Goal: Information Seeking & Learning: Learn about a topic

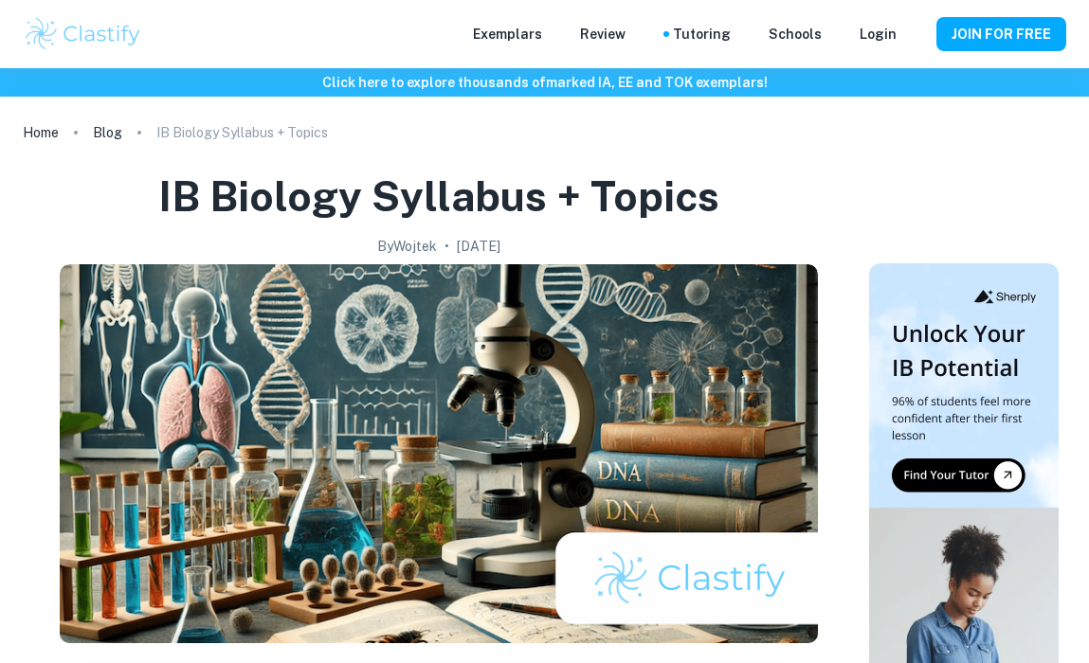
scroll to position [2856, 0]
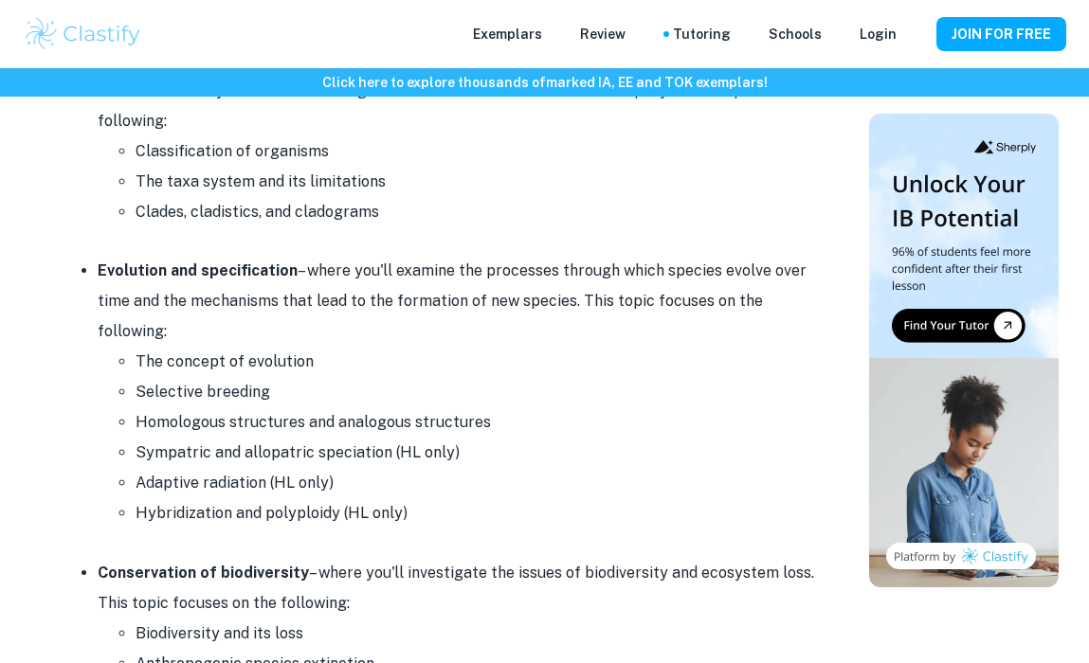
drag, startPoint x: 0, startPoint y: 0, endPoint x: 739, endPoint y: 299, distance: 797.6
click at [741, 299] on li "Evolution and specification – where you'll examine the processes through which …" at bounding box center [458, 392] width 720 height 273
drag, startPoint x: 960, startPoint y: 5, endPoint x: 815, endPoint y: 127, distance: 189.7
click at [815, 136] on li "Classification of organisms" at bounding box center [477, 151] width 682 height 30
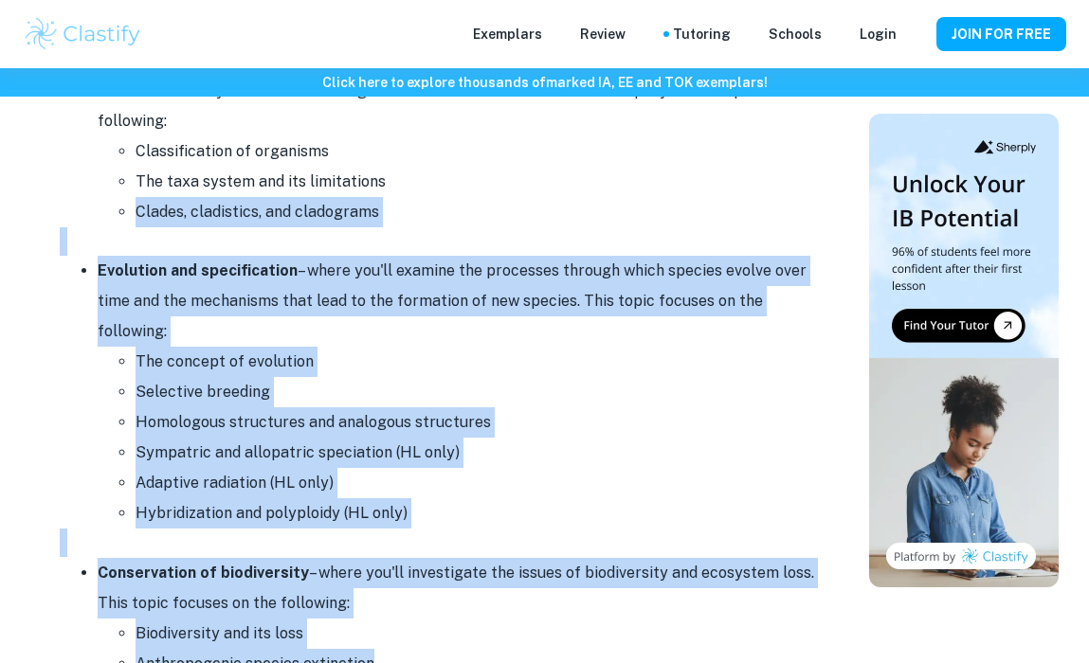
drag, startPoint x: 793, startPoint y: 173, endPoint x: 816, endPoint y: 637, distance: 464.0
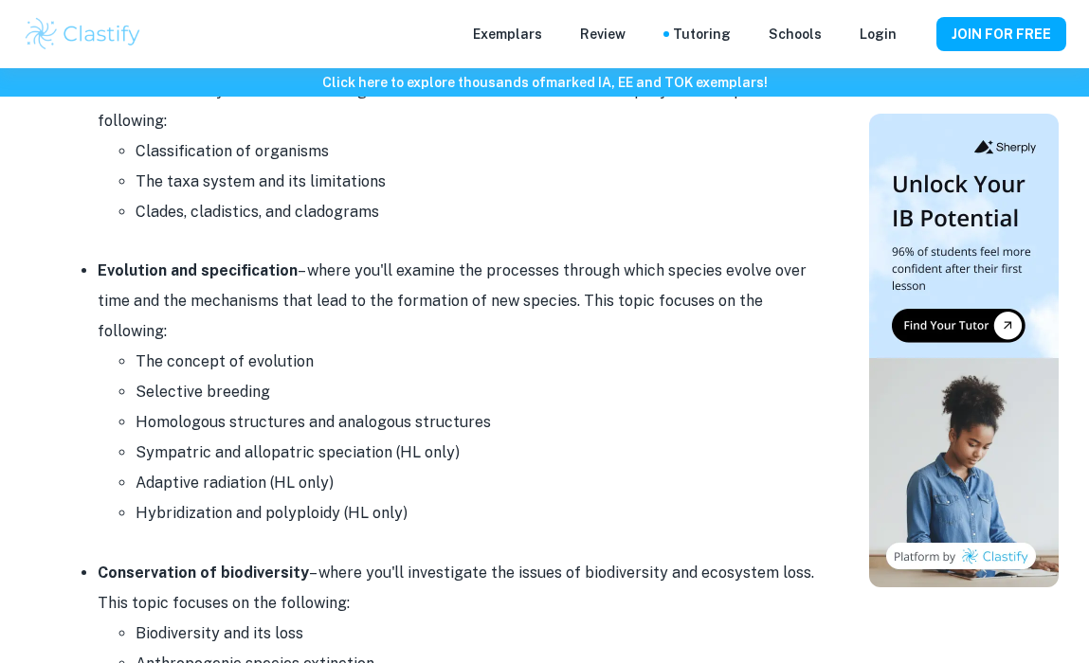
click at [653, 468] on li "Adaptive radiation (HL only)" at bounding box center [477, 483] width 682 height 30
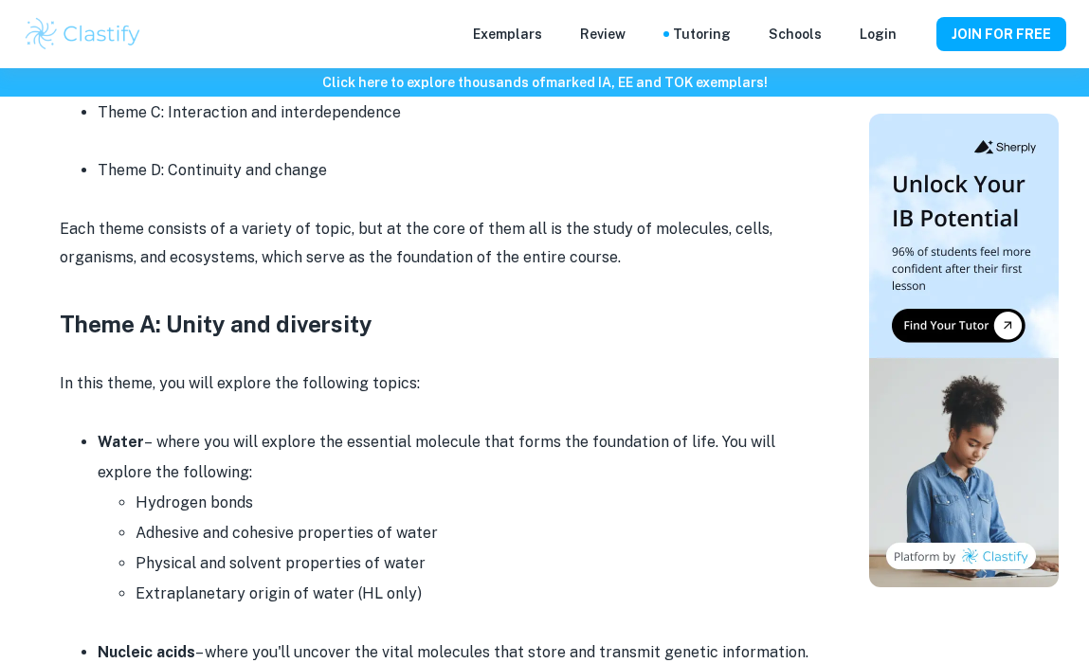
scroll to position [1089, 0]
drag, startPoint x: 345, startPoint y: 445, endPoint x: 282, endPoint y: 263, distance: 193.3
click at [277, 281] on h3 at bounding box center [439, 289] width 758 height 34
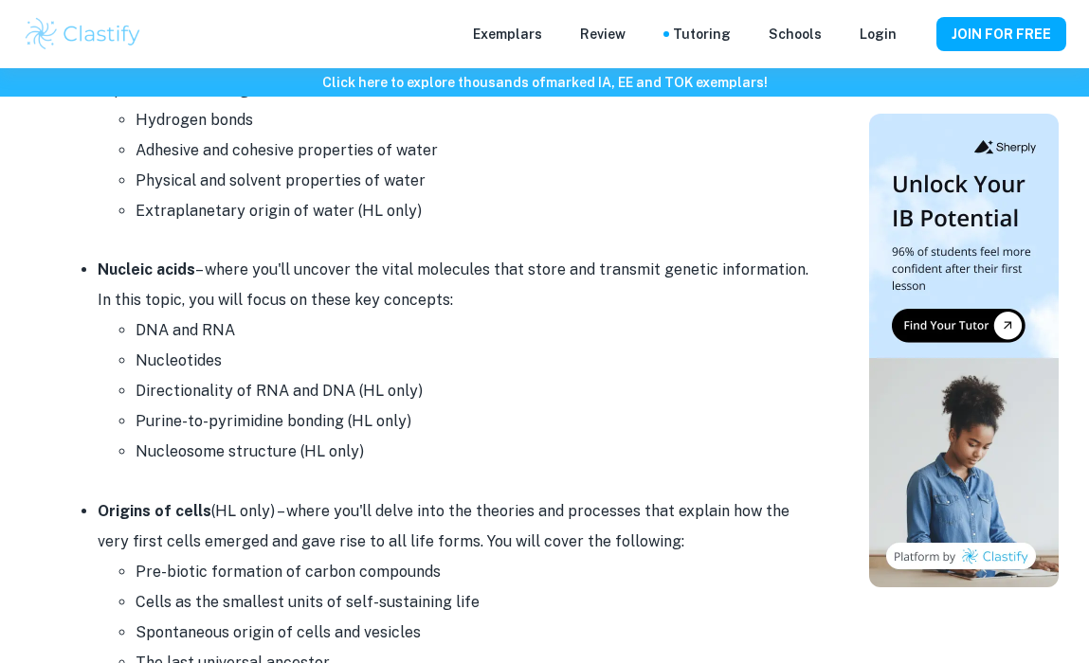
scroll to position [1478, 0]
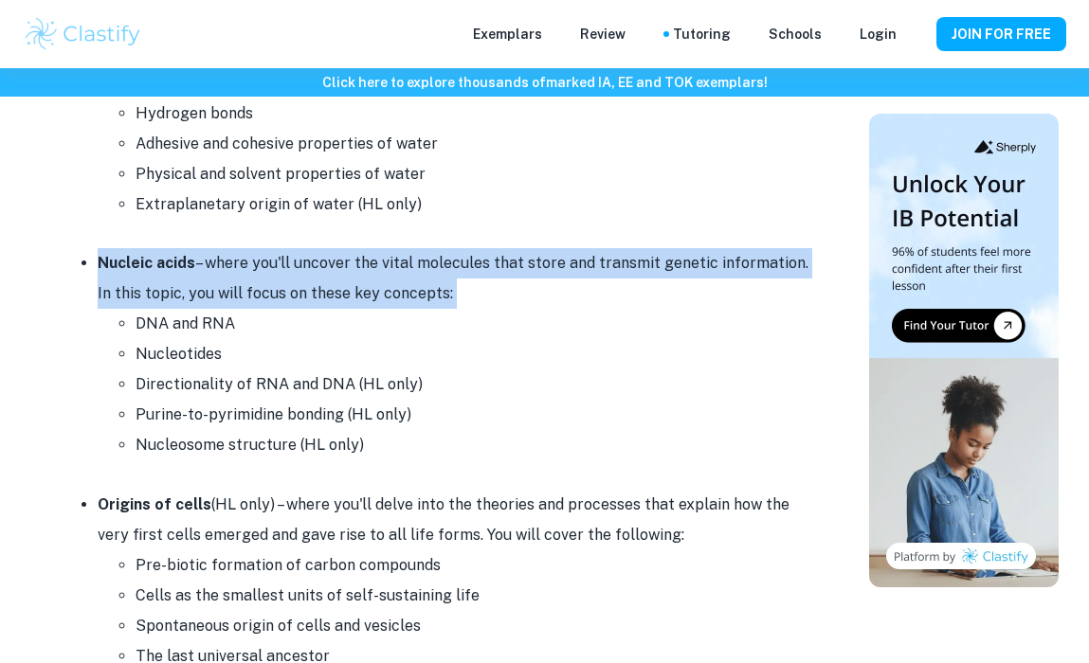
drag, startPoint x: 100, startPoint y: 248, endPoint x: 159, endPoint y: 329, distance: 99.7
click at [142, 310] on li "Nucleic acids – where you'll uncover the vital molecules that store and transmi…" at bounding box center [458, 354] width 720 height 212
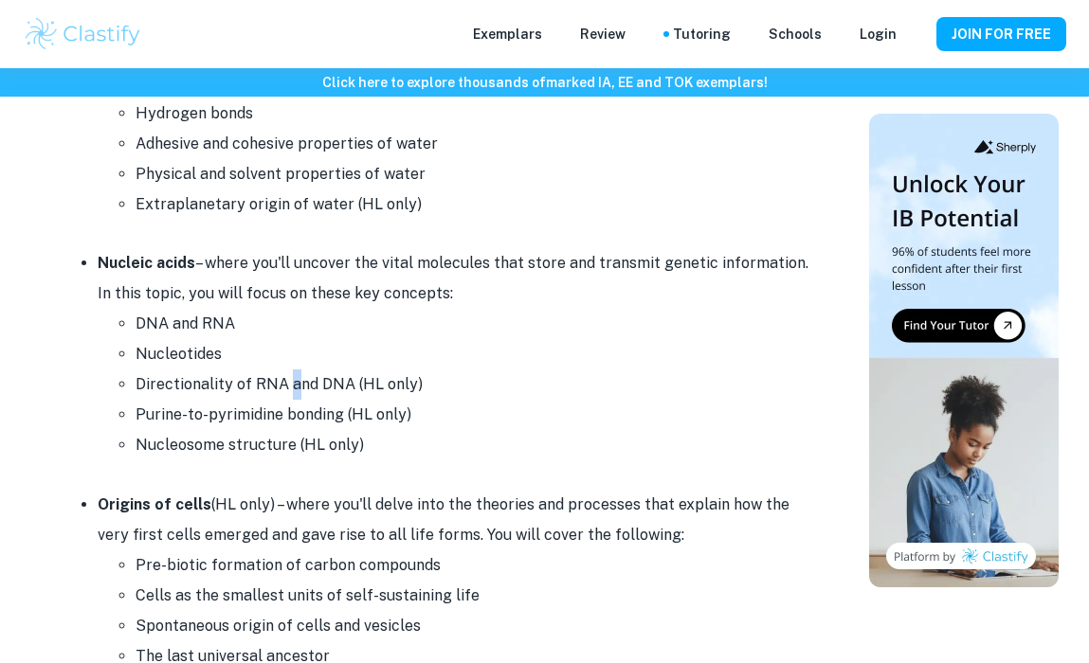
drag, startPoint x: 1086, startPoint y: 80, endPoint x: 289, endPoint y: 371, distance: 848.5
click at [292, 370] on li "Directionality of RNA and DNA (HL only)" at bounding box center [477, 385] width 682 height 30
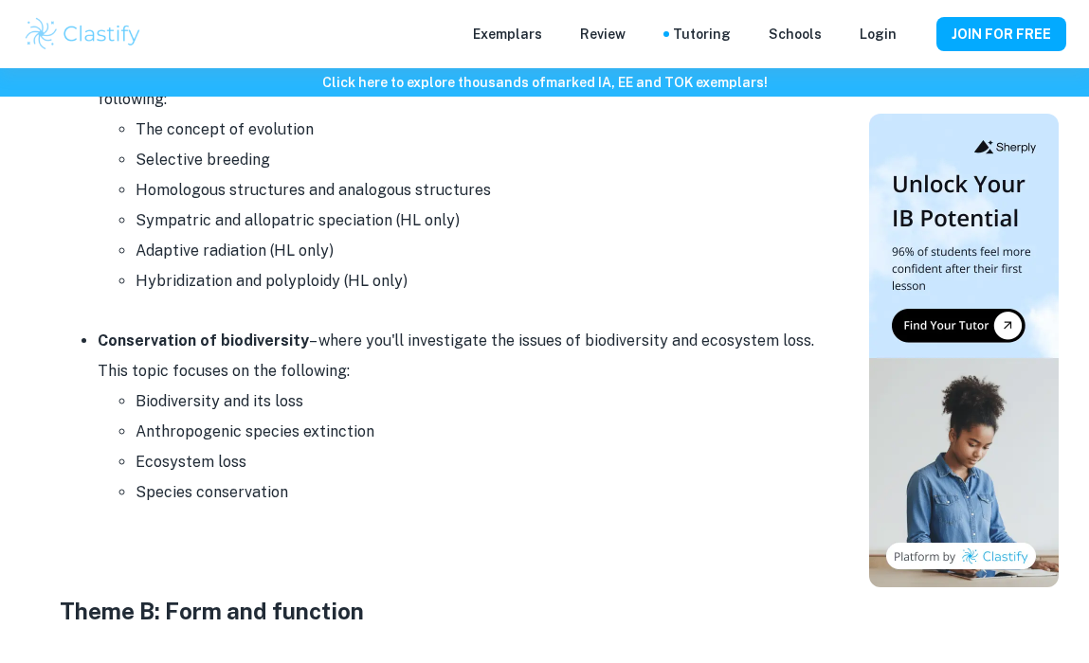
scroll to position [3090, 0]
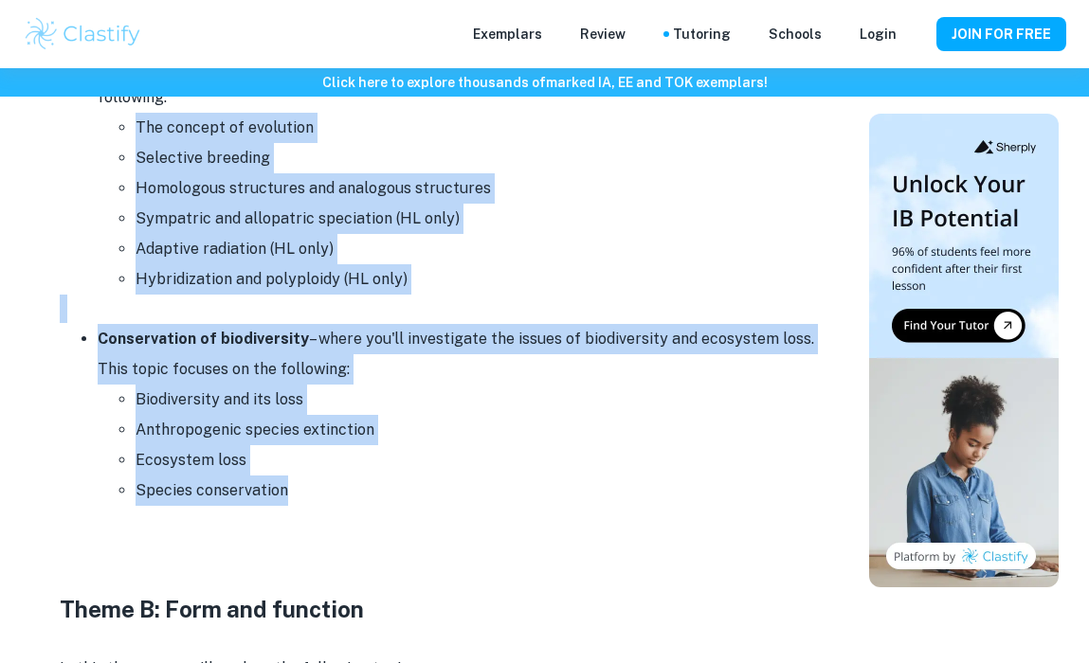
drag, startPoint x: 280, startPoint y: 488, endPoint x: 100, endPoint y: 105, distance: 423.1
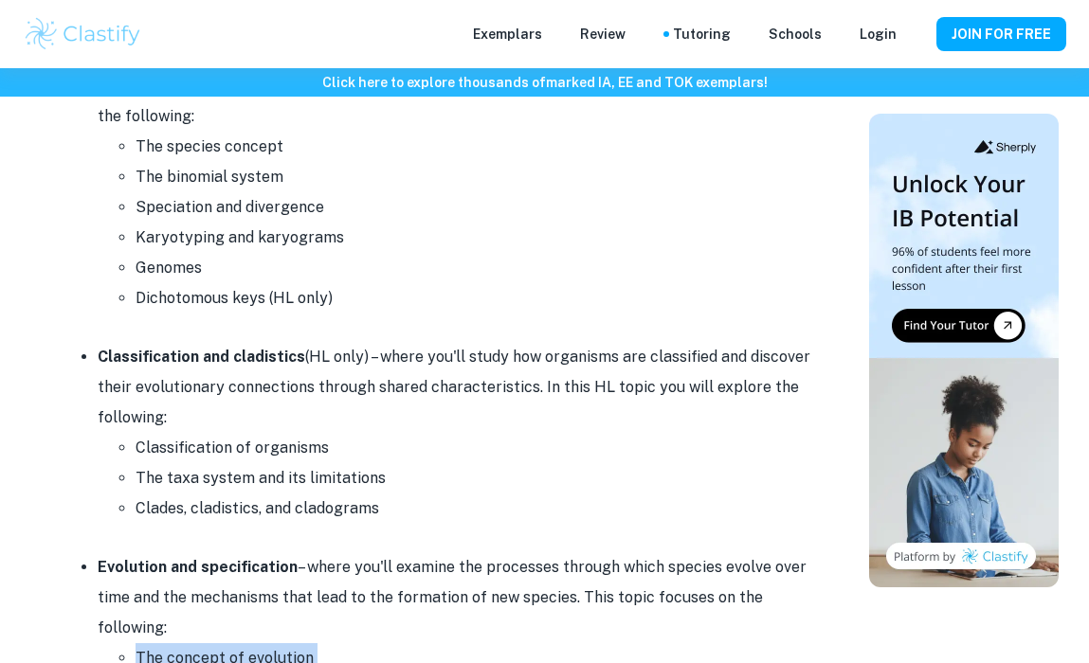
scroll to position [2560, 0]
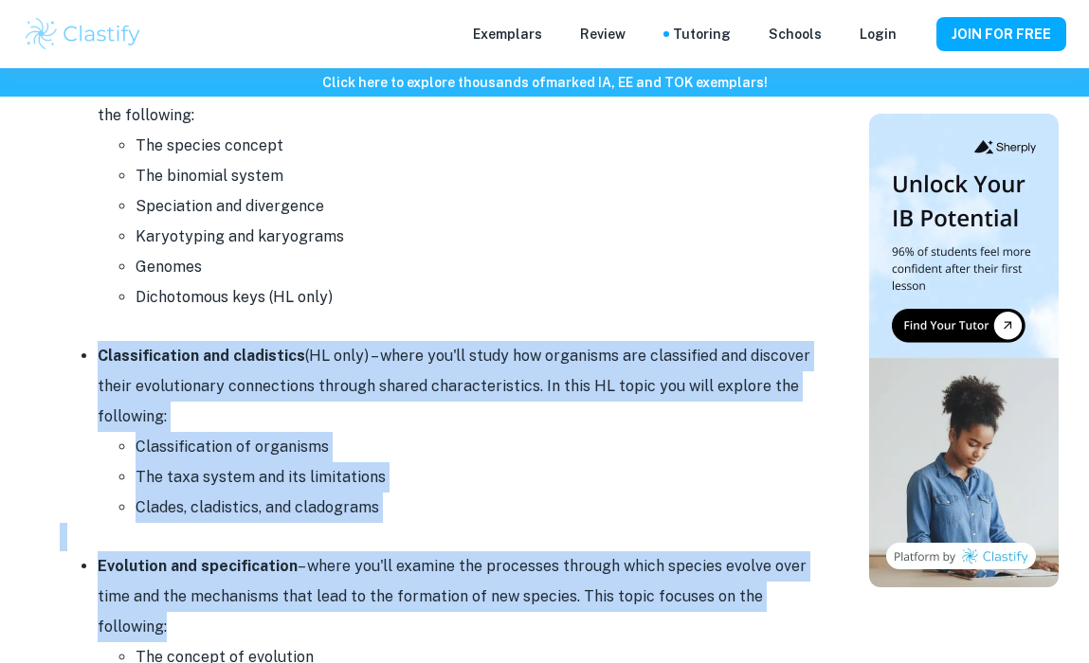
drag, startPoint x: 85, startPoint y: 319, endPoint x: 295, endPoint y: 603, distance: 352.4
